Goal: Information Seeking & Learning: Learn about a topic

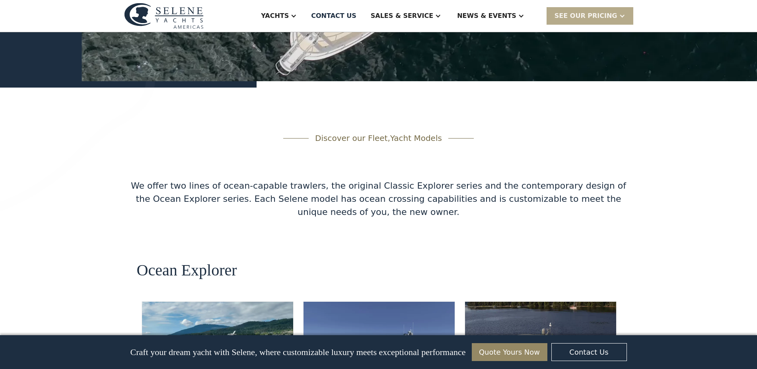
scroll to position [1420, 0]
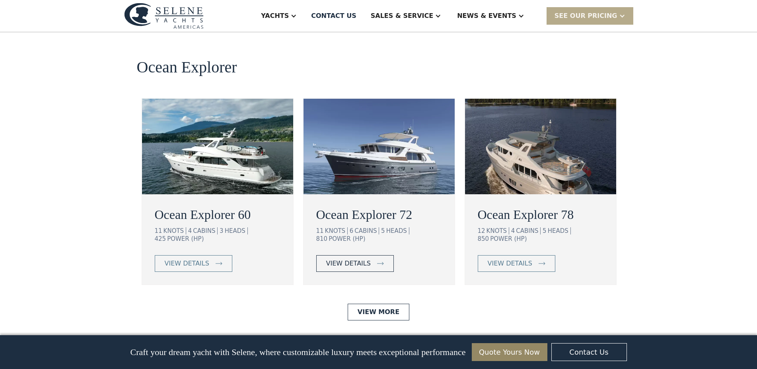
click at [363, 258] on div "view details" at bounding box center [348, 263] width 45 height 10
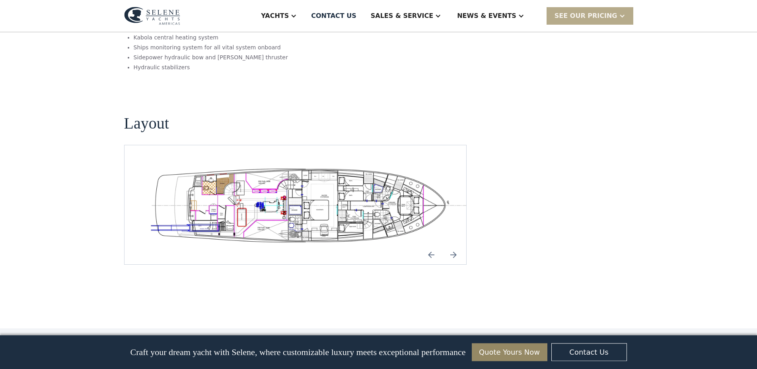
scroll to position [1419, 0]
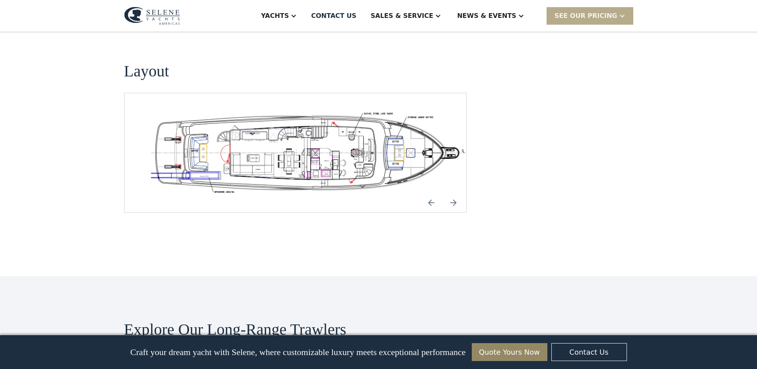
click at [431, 193] on img "Previous slide" at bounding box center [431, 202] width 19 height 19
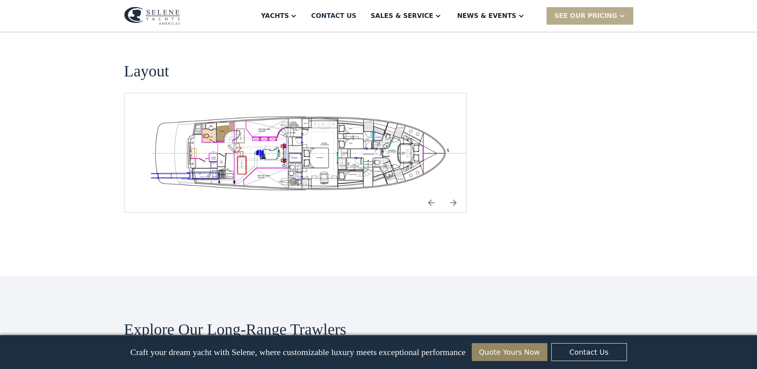
click at [431, 193] on img "Previous slide" at bounding box center [431, 202] width 19 height 19
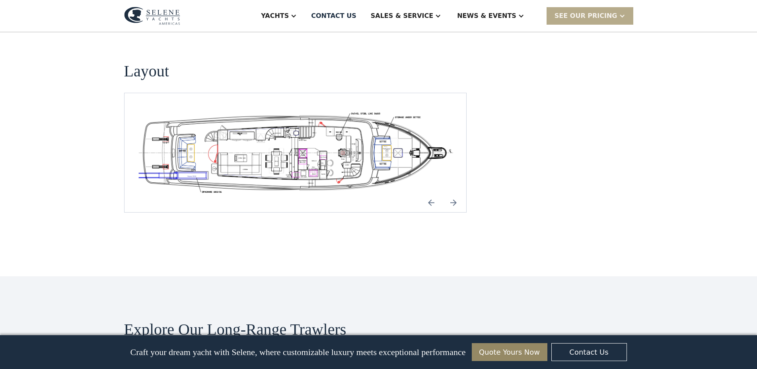
click at [332, 112] on img "open lightbox" at bounding box center [295, 152] width 329 height 80
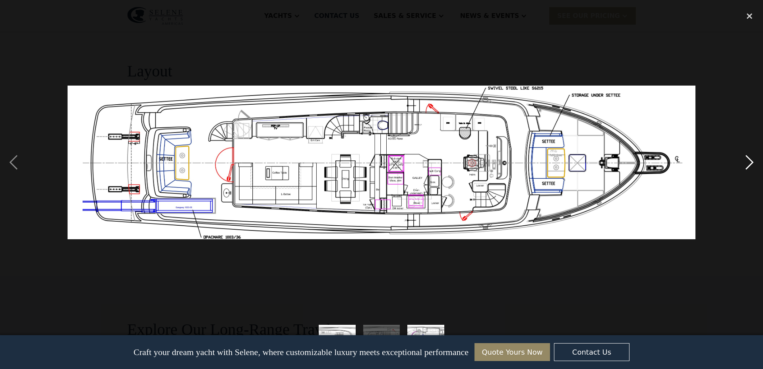
click at [751, 160] on div "next image" at bounding box center [749, 163] width 27 height 310
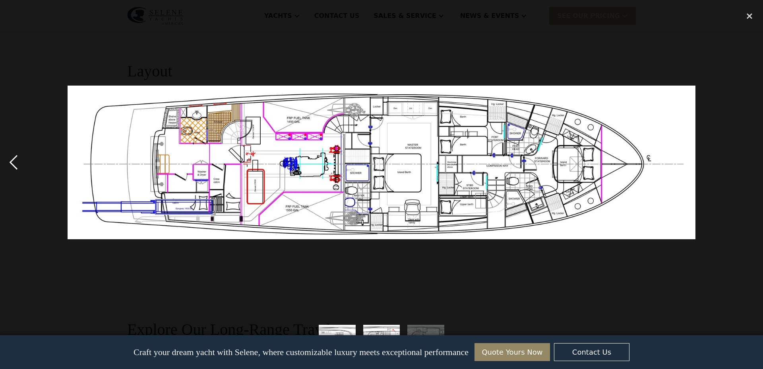
click at [14, 161] on div "previous image" at bounding box center [13, 163] width 27 height 310
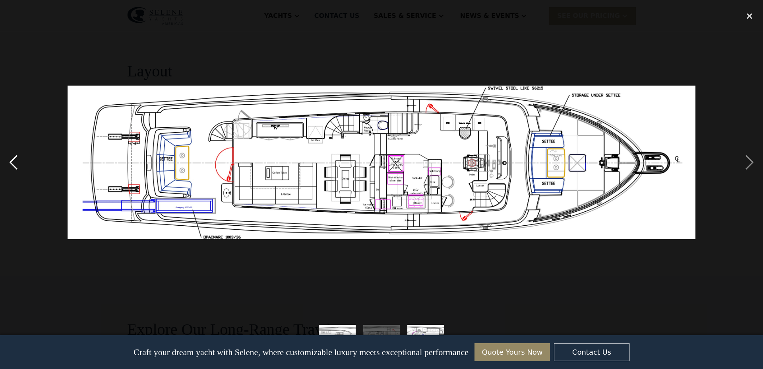
click at [14, 161] on div "previous image" at bounding box center [13, 163] width 27 height 310
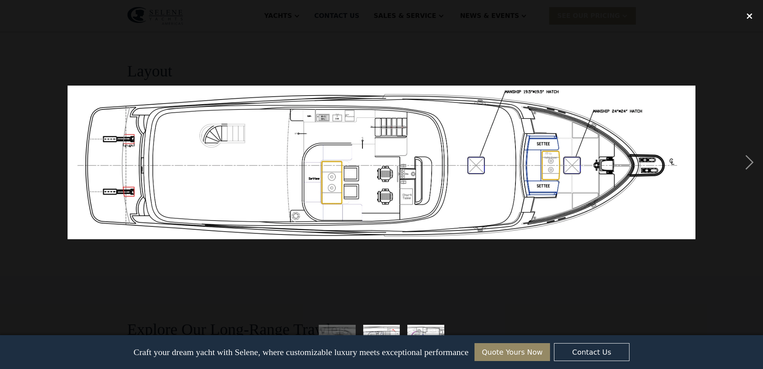
click at [752, 17] on div "close lightbox" at bounding box center [749, 16] width 27 height 17
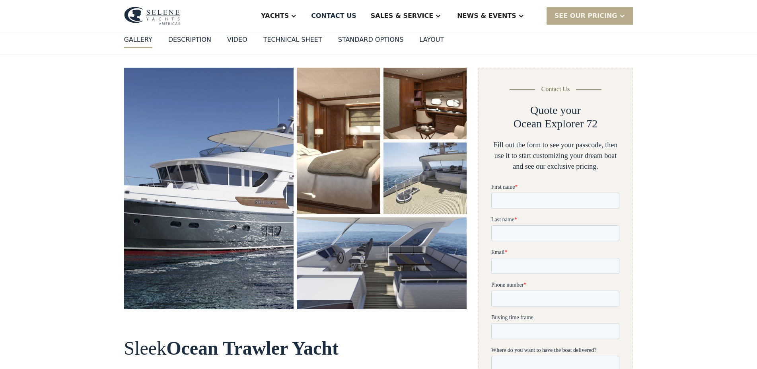
scroll to position [0, 0]
